Goal: Navigation & Orientation: Understand site structure

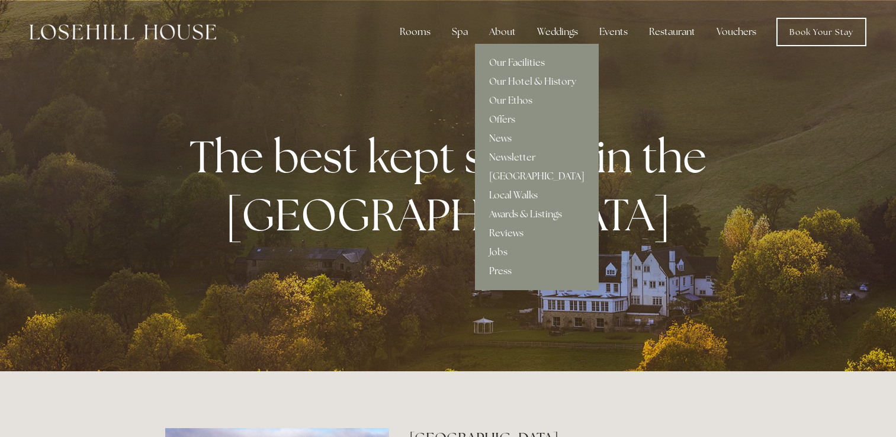
click at [509, 61] on link "Our Facilities" at bounding box center [537, 62] width 124 height 19
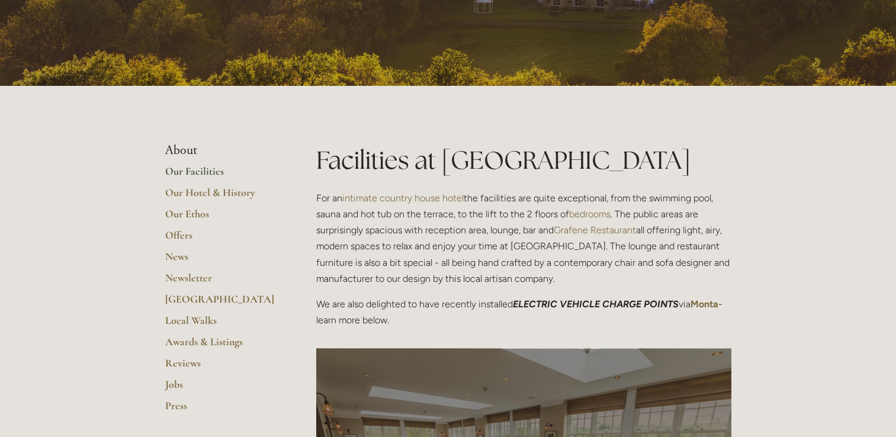
scroll to position [178, 0]
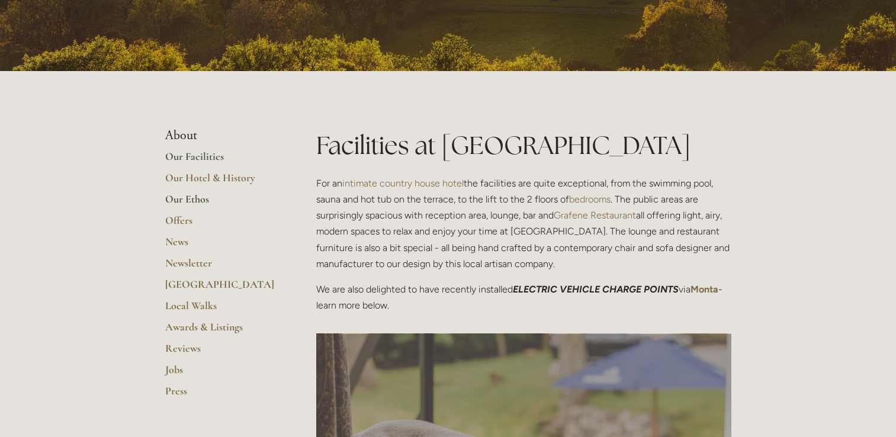
click at [194, 208] on link "Our Ethos" at bounding box center [221, 203] width 113 height 21
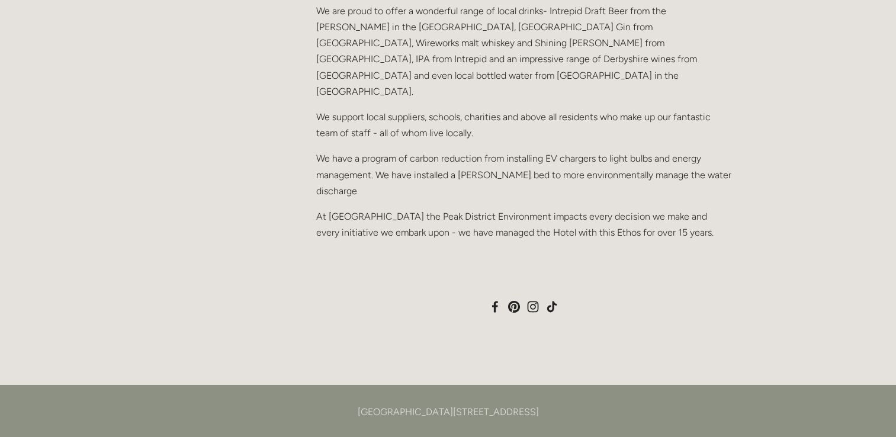
scroll to position [829, 0]
